Goal: Information Seeking & Learning: Learn about a topic

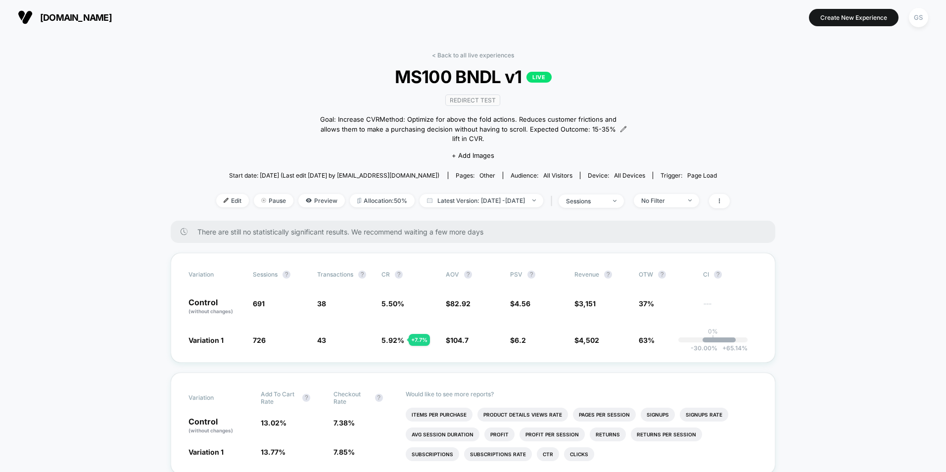
click at [470, 59] on div "< Back to all live experiences MS100 BNDL v1 LIVE Redirect Test Goal: Increase …" at bounding box center [473, 135] width 514 height 169
click at [473, 55] on link "< Back to all live experiences" at bounding box center [473, 54] width 82 height 7
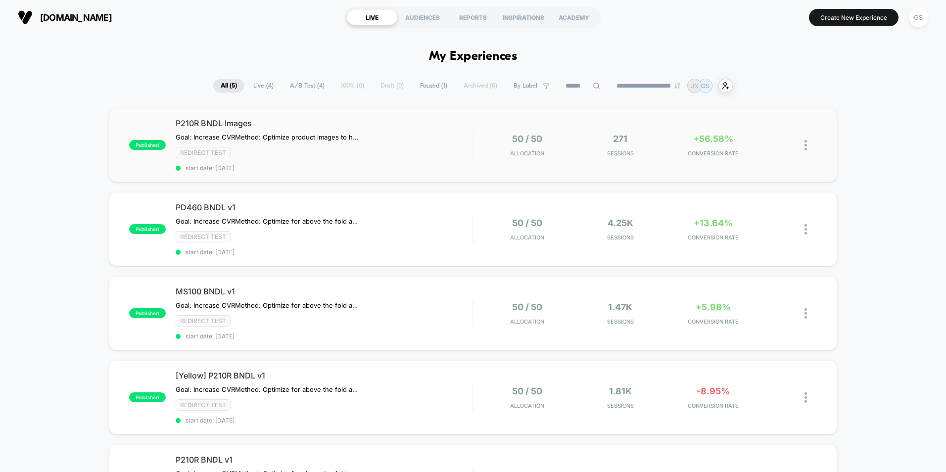
click at [694, 164] on div "published P210R BNDL Images Goal: Increase CVR Method: Optimize product images …" at bounding box center [473, 145] width 728 height 74
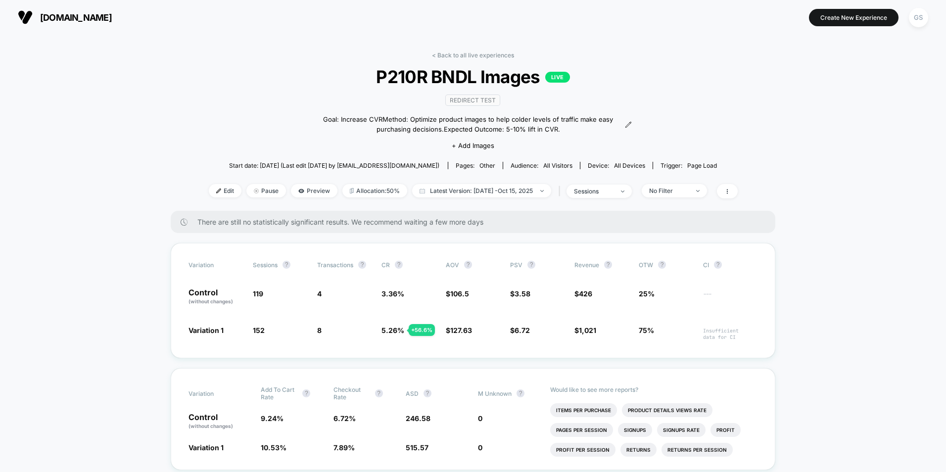
click at [444, 57] on link "< Back to all live experiences" at bounding box center [473, 54] width 82 height 7
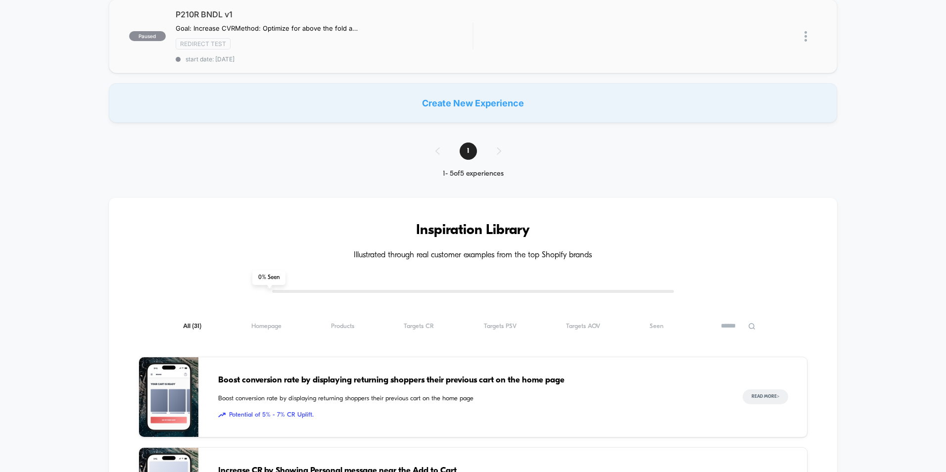
scroll to position [297, 0]
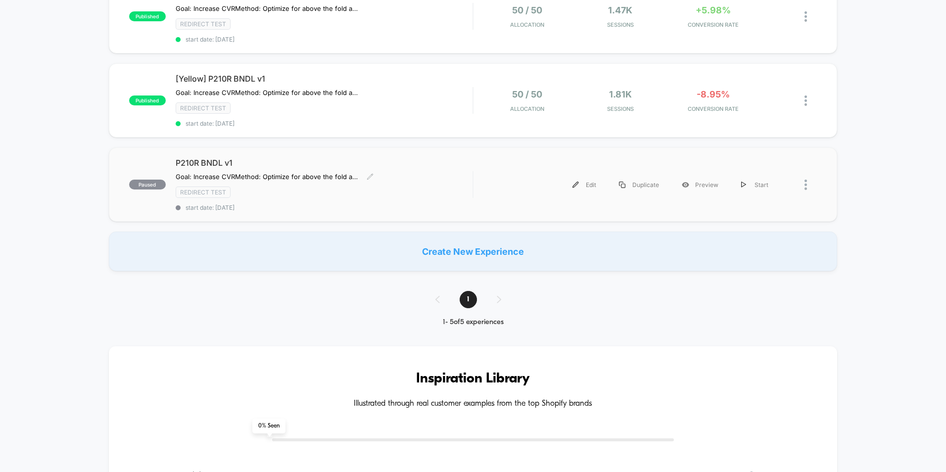
click at [419, 170] on div "P210R BNDL v1 Goal: Increase CVR Method: Optimize for above the fold actions. R…" at bounding box center [324, 184] width 297 height 53
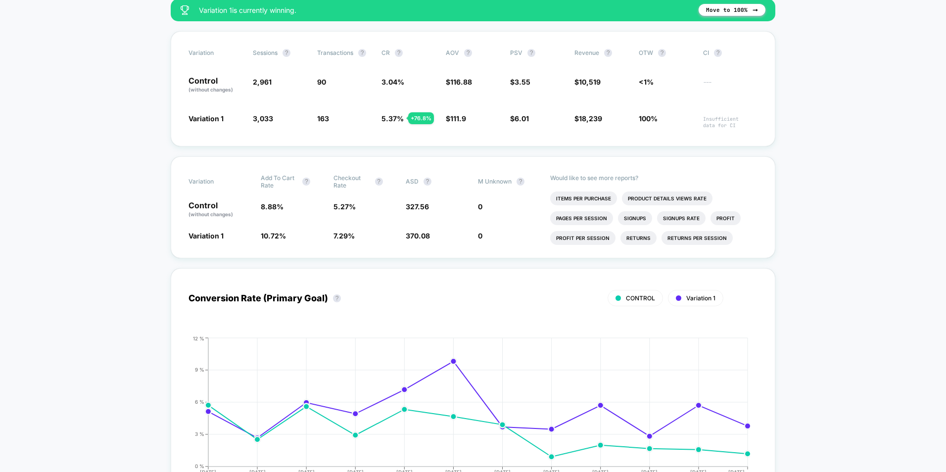
scroll to position [169, 0]
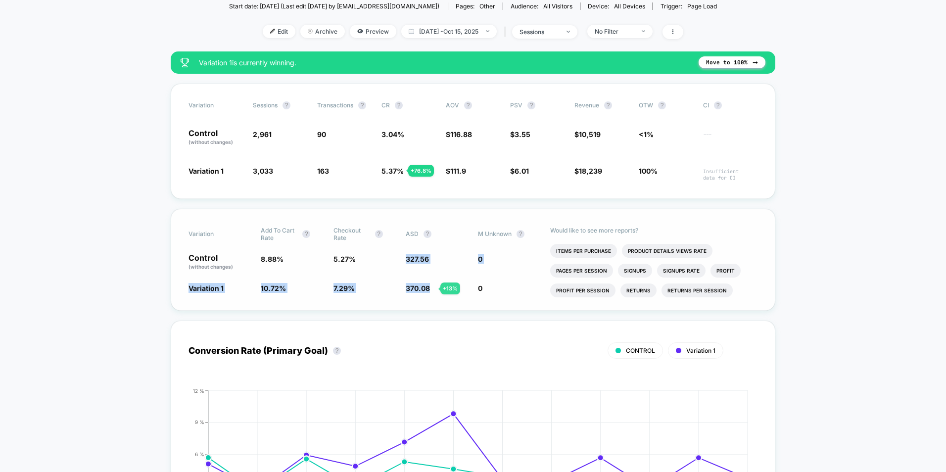
drag, startPoint x: 402, startPoint y: 257, endPoint x: 428, endPoint y: 288, distance: 40.7
click at [428, 288] on div "Variation Add To Cart Rate ? Checkout Rate ? ASD ? M Unknown ? Control (without…" at bounding box center [473, 260] width 605 height 102
click at [428, 288] on span "370.08" at bounding box center [418, 288] width 24 height 8
click at [422, 259] on span "327.56" at bounding box center [417, 259] width 23 height 8
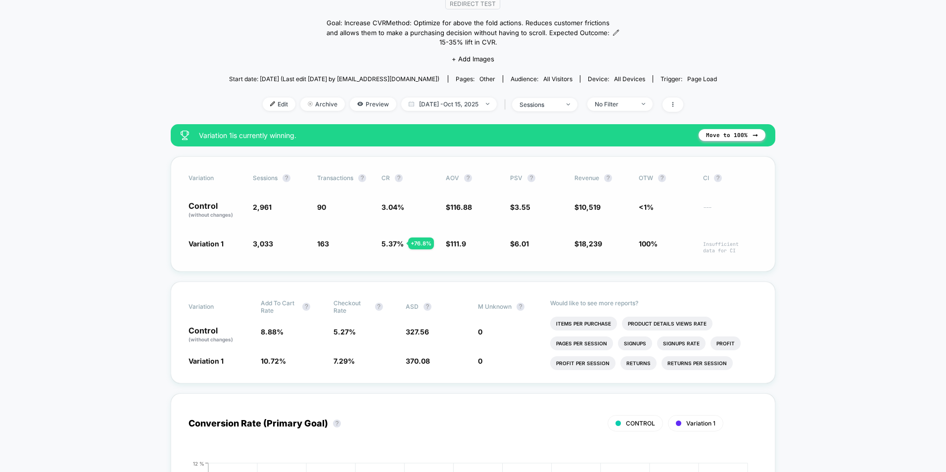
scroll to position [0, 0]
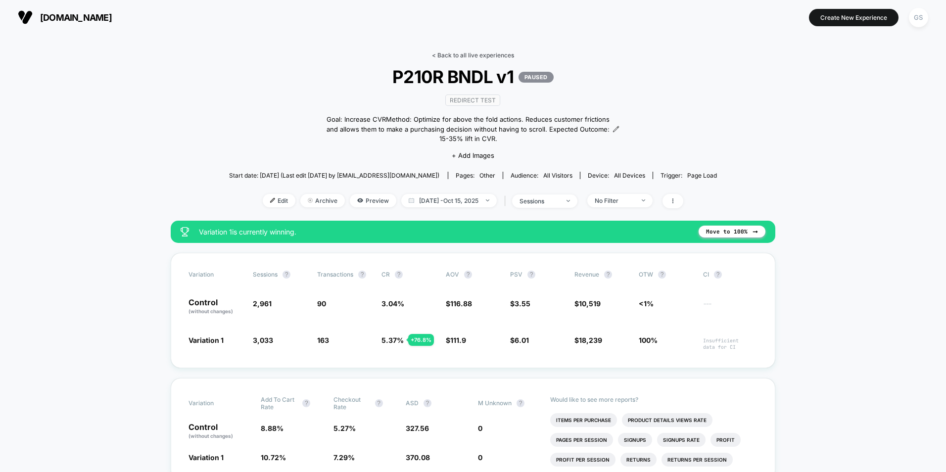
click at [467, 54] on link "< Back to all live experiences" at bounding box center [473, 54] width 82 height 7
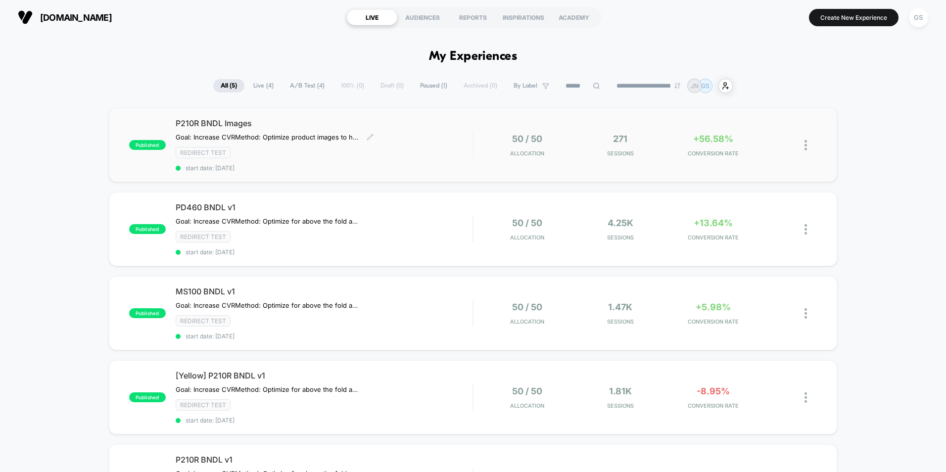
click at [446, 163] on div "P210R BNDL Images Goal: Increase CVR Method: Optimize product images to help co…" at bounding box center [324, 144] width 297 height 53
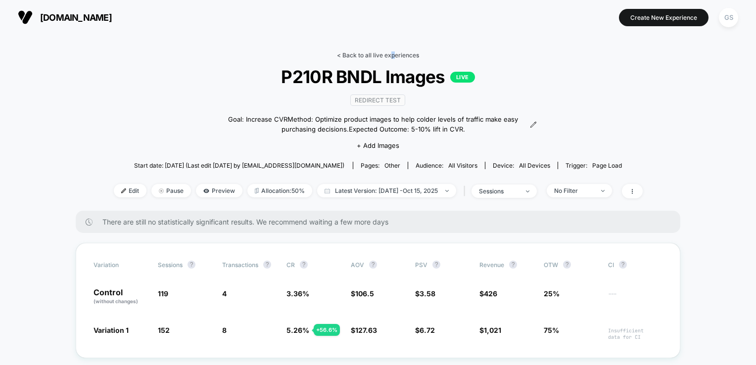
click at [393, 55] on link "< Back to all live experiences" at bounding box center [378, 54] width 82 height 7
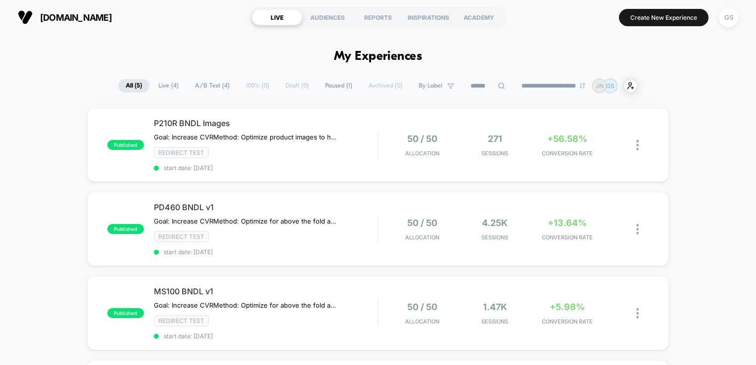
drag, startPoint x: 393, startPoint y: 55, endPoint x: 339, endPoint y: 68, distance: 55.0
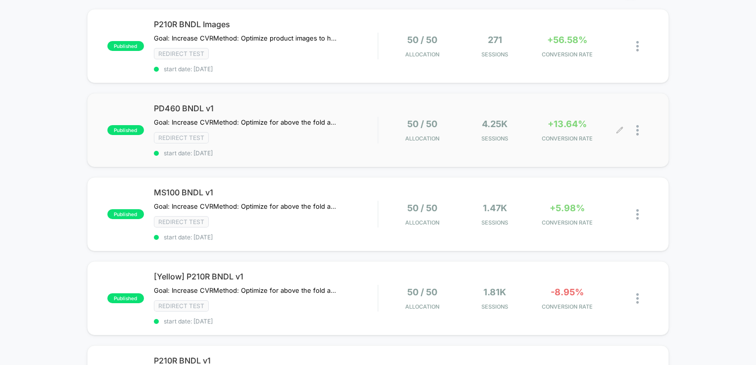
click at [547, 125] on div "+13.64% CONVERSION RATE" at bounding box center [567, 130] width 68 height 23
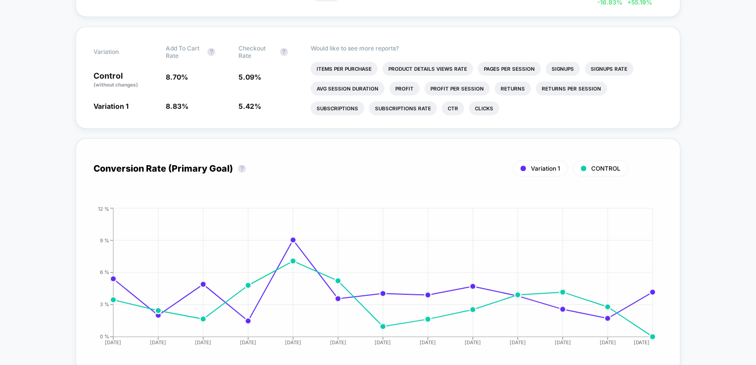
scroll to position [346, 0]
click at [351, 81] on li "Avg Session Duration" at bounding box center [348, 88] width 74 height 14
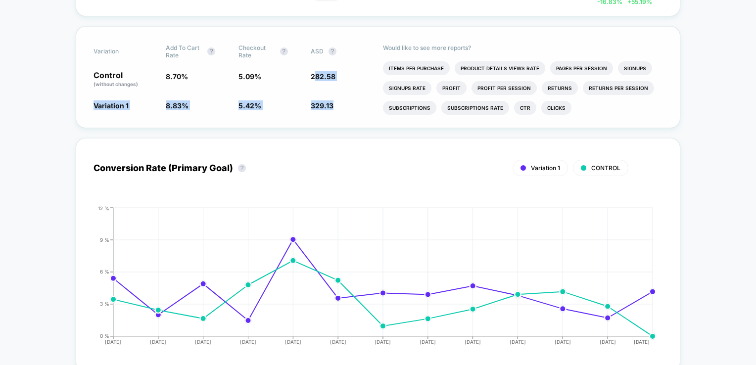
drag, startPoint x: 315, startPoint y: 62, endPoint x: 333, endPoint y: 97, distance: 39.8
click at [333, 97] on div "Variation Add To Cart Rate ? Checkout Rate ? ASD ? Control (without changes) 8.…" at bounding box center [378, 77] width 605 height 102
click at [333, 100] on span "329.13 + 16.5 %" at bounding box center [342, 105] width 62 height 10
click at [333, 100] on div "Variation Add To Cart Rate ? Checkout Rate ? ASD ? Control (without changes) 8.…" at bounding box center [378, 77] width 605 height 102
click at [572, 61] on li "Pages Per Session" at bounding box center [581, 68] width 63 height 14
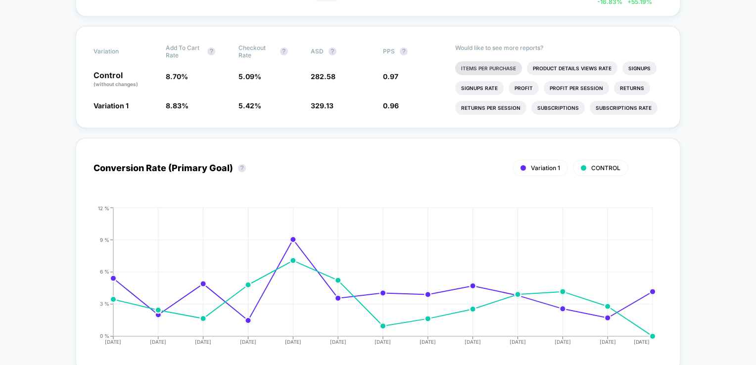
click at [495, 61] on li "Items Per Purchase" at bounding box center [488, 68] width 67 height 14
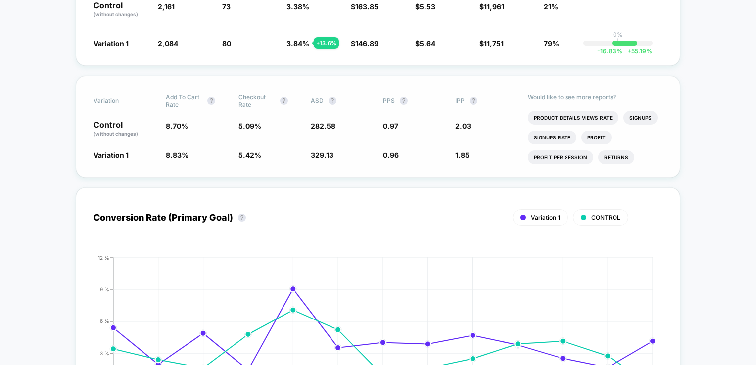
scroll to position [247, 0]
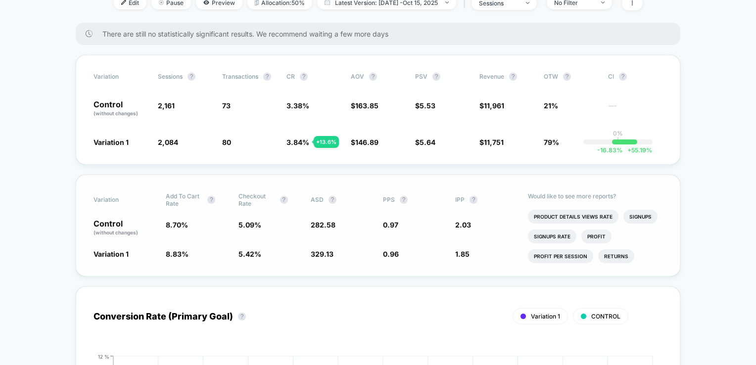
drag, startPoint x: 293, startPoint y: 223, endPoint x: 292, endPoint y: 216, distance: 6.6
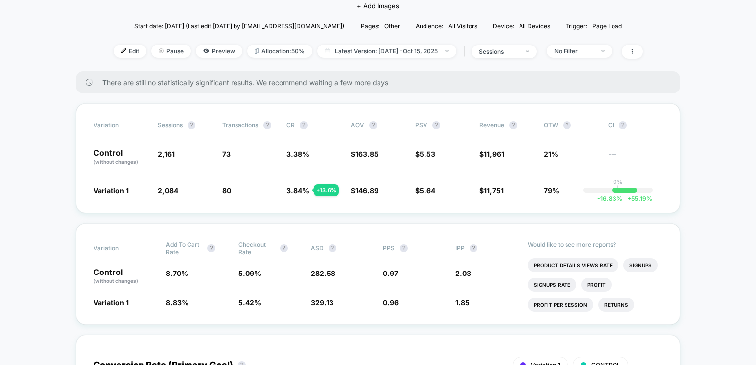
scroll to position [0, 0]
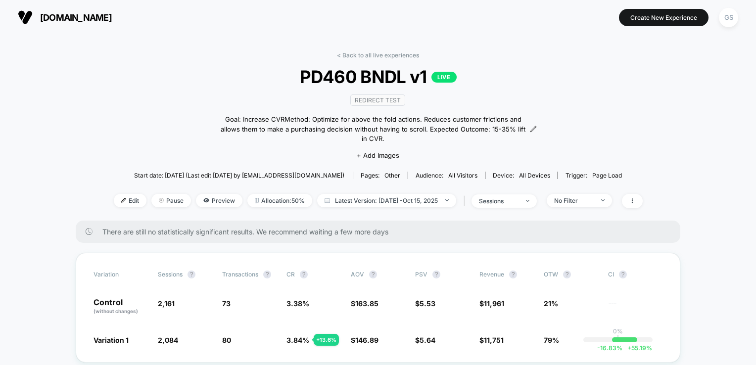
click at [373, 60] on div "< Back to all live experiences PD460 BNDL v1 LIVE Redirect Test Goal: Increase …" at bounding box center [378, 135] width 529 height 169
click at [374, 59] on div "< Back to all live experiences PD460 BNDL v1 LIVE Redirect Test Goal: Increase …" at bounding box center [378, 135] width 529 height 169
click at [377, 54] on link "< Back to all live experiences" at bounding box center [378, 54] width 82 height 7
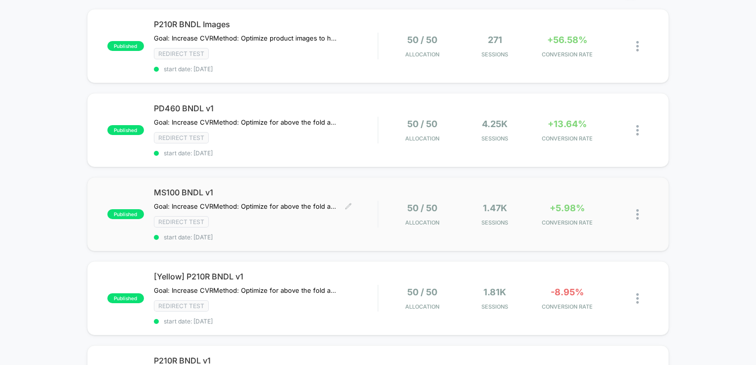
scroll to position [297, 0]
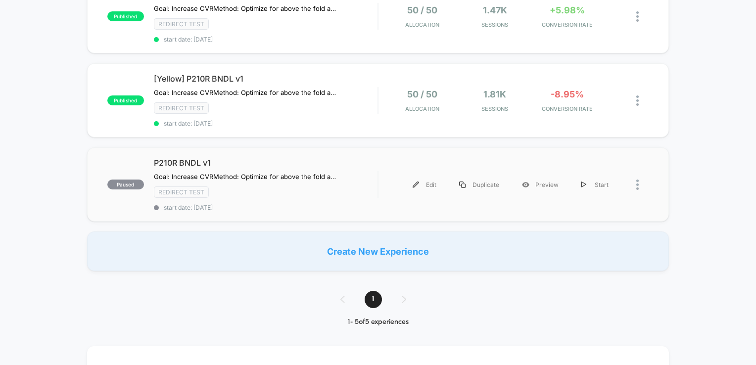
click at [381, 163] on div "paused P210R BNDL v1 Goal: Increase CVR Method: Optimize for above the fold act…" at bounding box center [378, 184] width 582 height 74
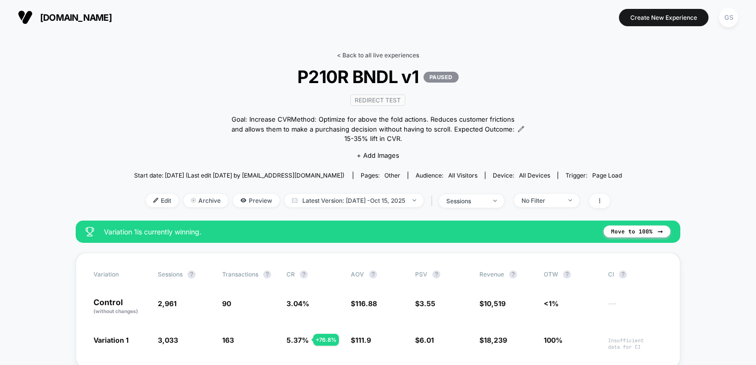
click at [371, 57] on link "< Back to all live experiences" at bounding box center [378, 54] width 82 height 7
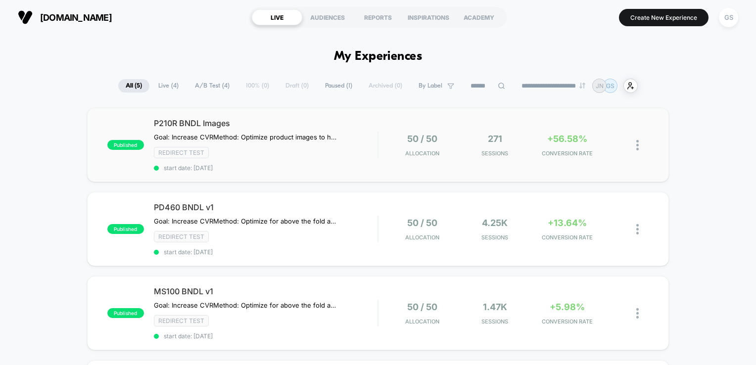
click at [400, 157] on div "published P210R BNDL Images Goal: Increase CVR Method: Optimize product images …" at bounding box center [378, 145] width 582 height 74
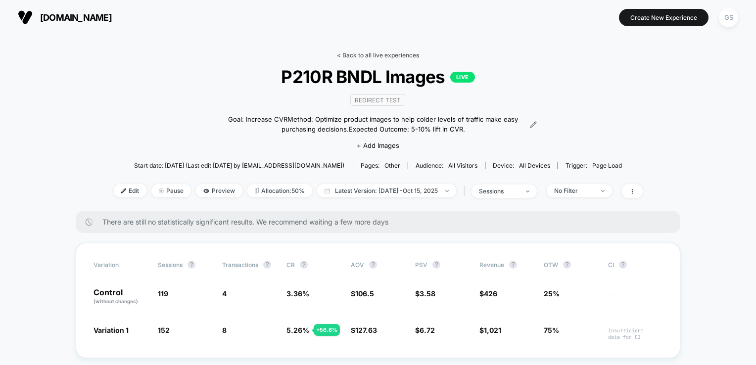
click at [358, 52] on link "< Back to all live experiences" at bounding box center [378, 54] width 82 height 7
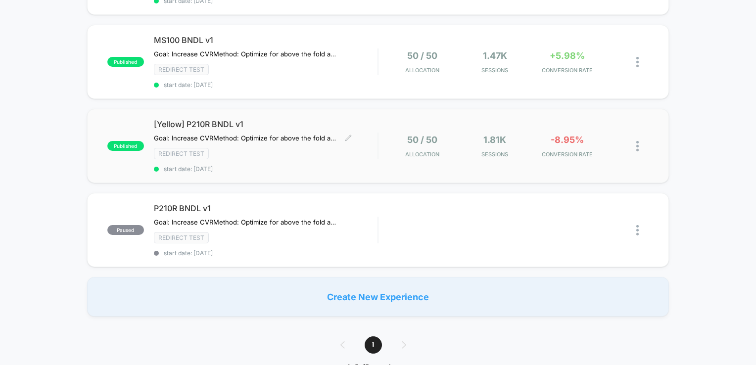
scroll to position [251, 0]
click at [367, 208] on span "P210R BNDL v1" at bounding box center [266, 208] width 224 height 10
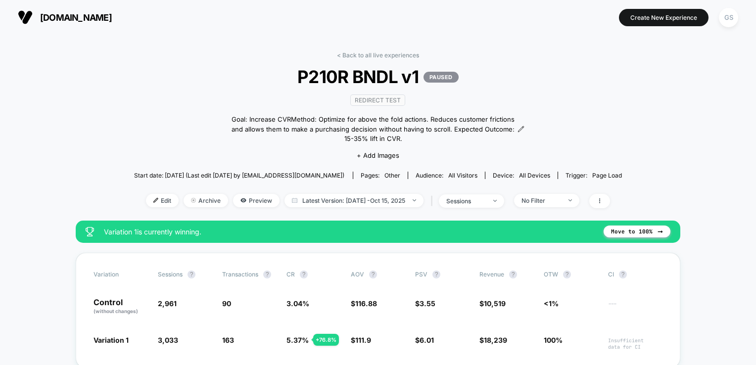
scroll to position [207, 0]
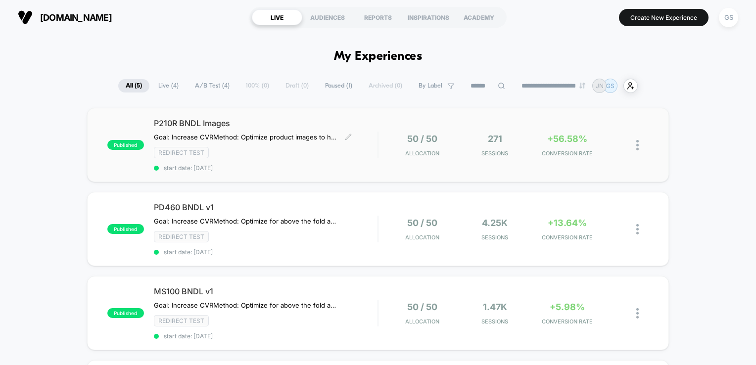
click at [370, 148] on div "Redirect Test" at bounding box center [266, 152] width 224 height 11
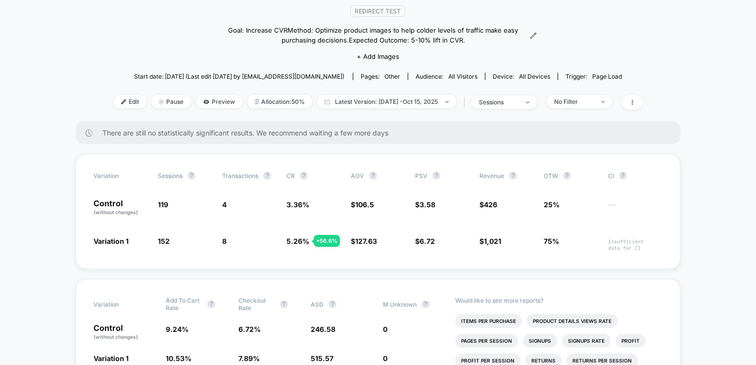
scroll to position [108, 0]
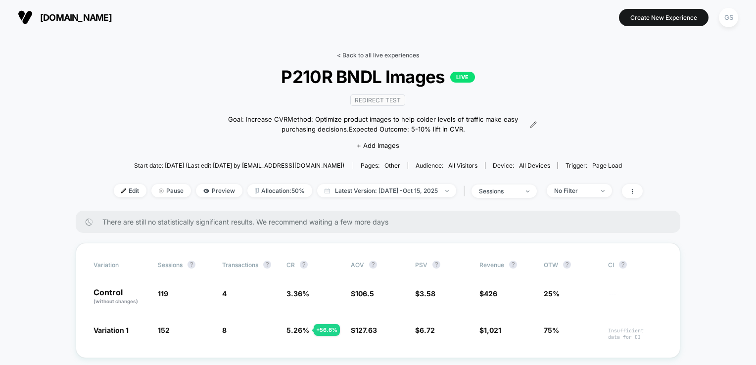
click at [371, 54] on link "< Back to all live experiences" at bounding box center [378, 54] width 82 height 7
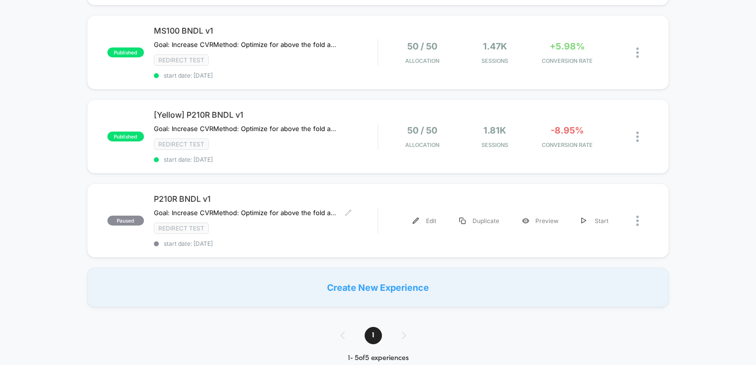
scroll to position [309, 0]
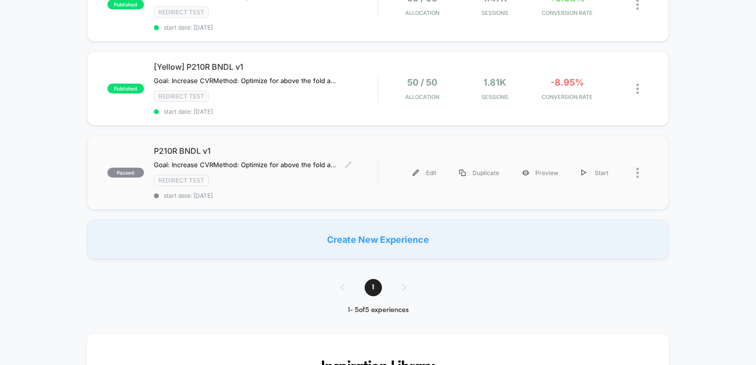
click at [370, 171] on div "P210R BNDL v1 Goal: Increase CVR Method: Optimize for above the fold actions. R…" at bounding box center [266, 172] width 224 height 53
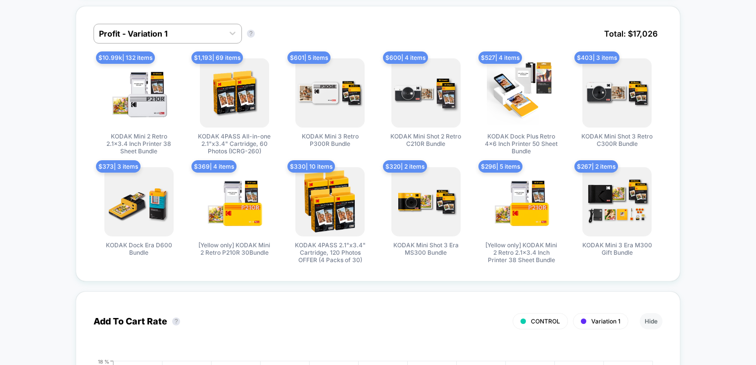
scroll to position [722, 0]
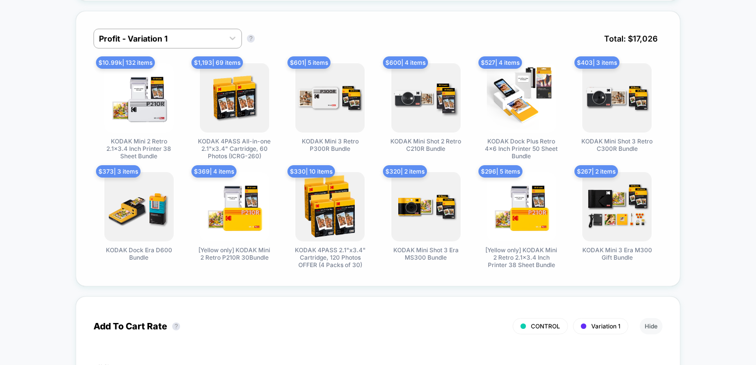
click at [372, 143] on div "$ 601 | 5 items KODAK Mini 3 Retro P300R Bundle" at bounding box center [330, 111] width 91 height 96
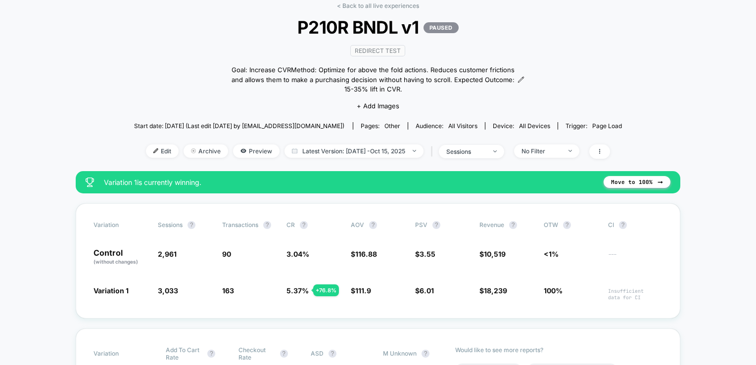
scroll to position [0, 0]
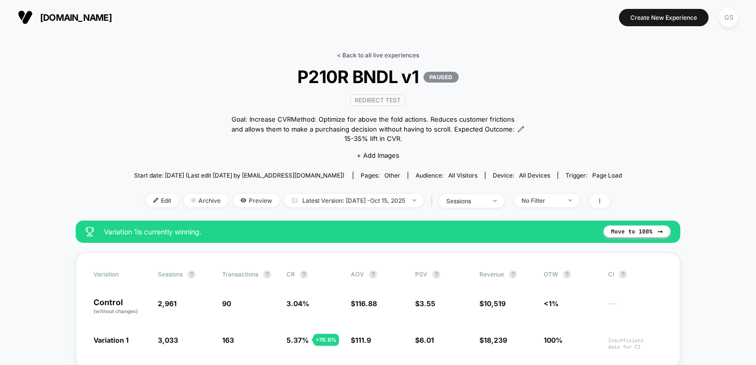
click at [376, 54] on link "< Back to all live experiences" at bounding box center [378, 54] width 82 height 7
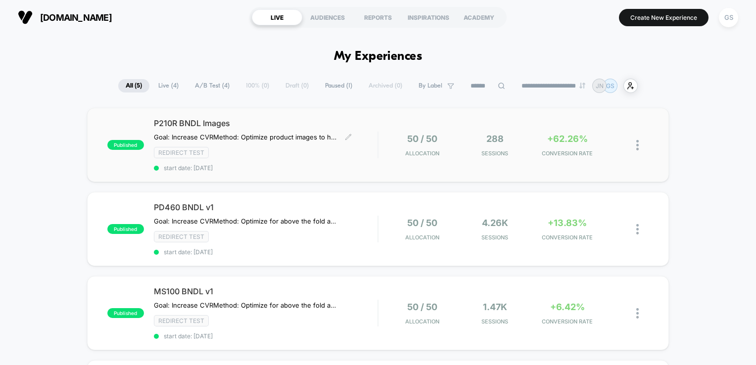
click at [331, 164] on span "start date: [DATE]" at bounding box center [266, 167] width 224 height 7
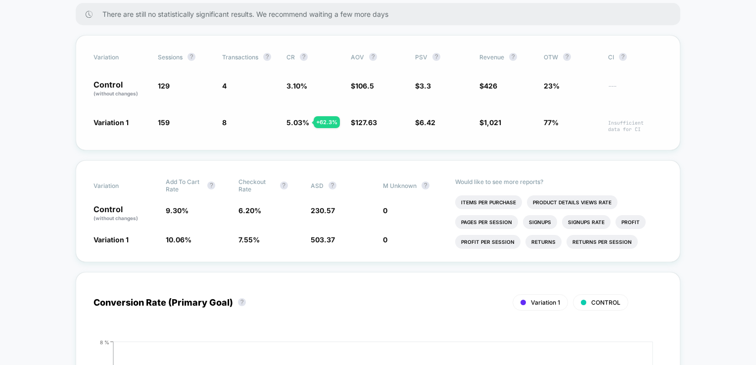
scroll to position [212, 0]
